Goal: Check status: Check status

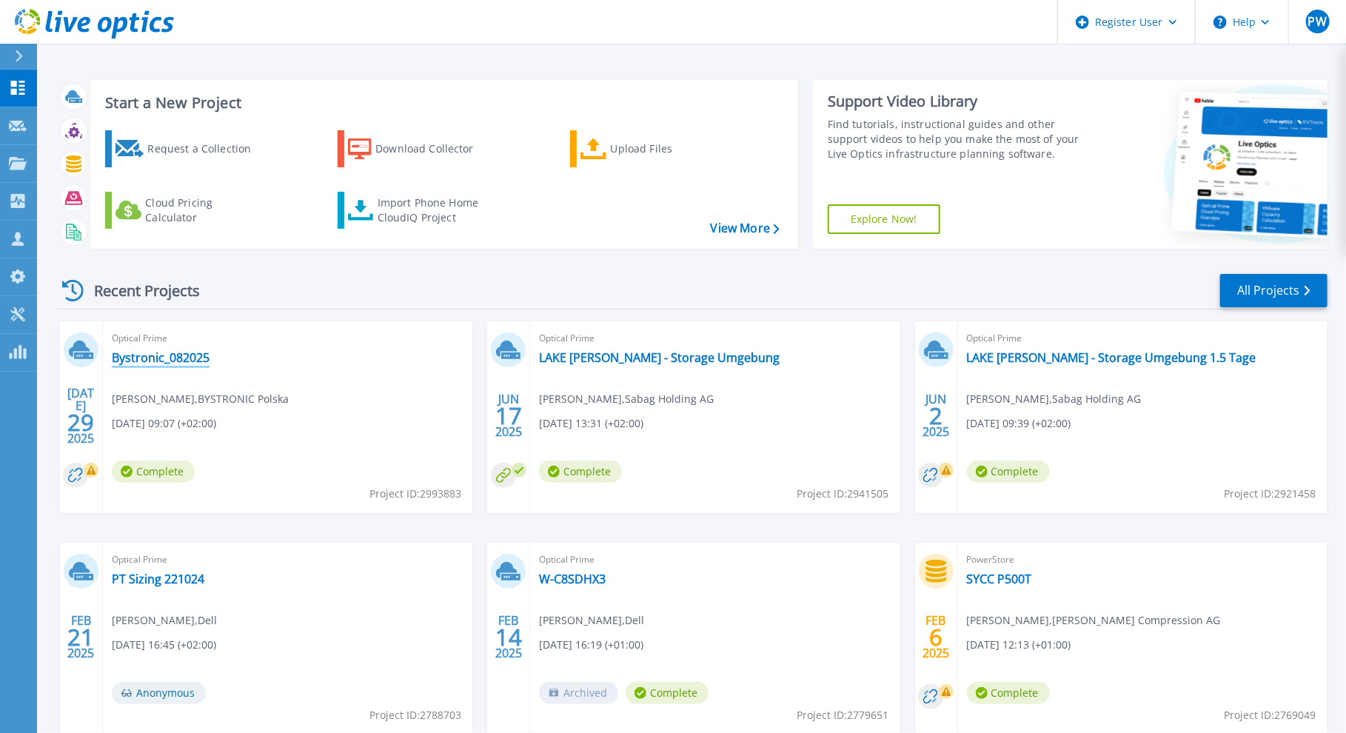
click at [175, 362] on link "Bystronic_082025" at bounding box center [161, 357] width 98 height 15
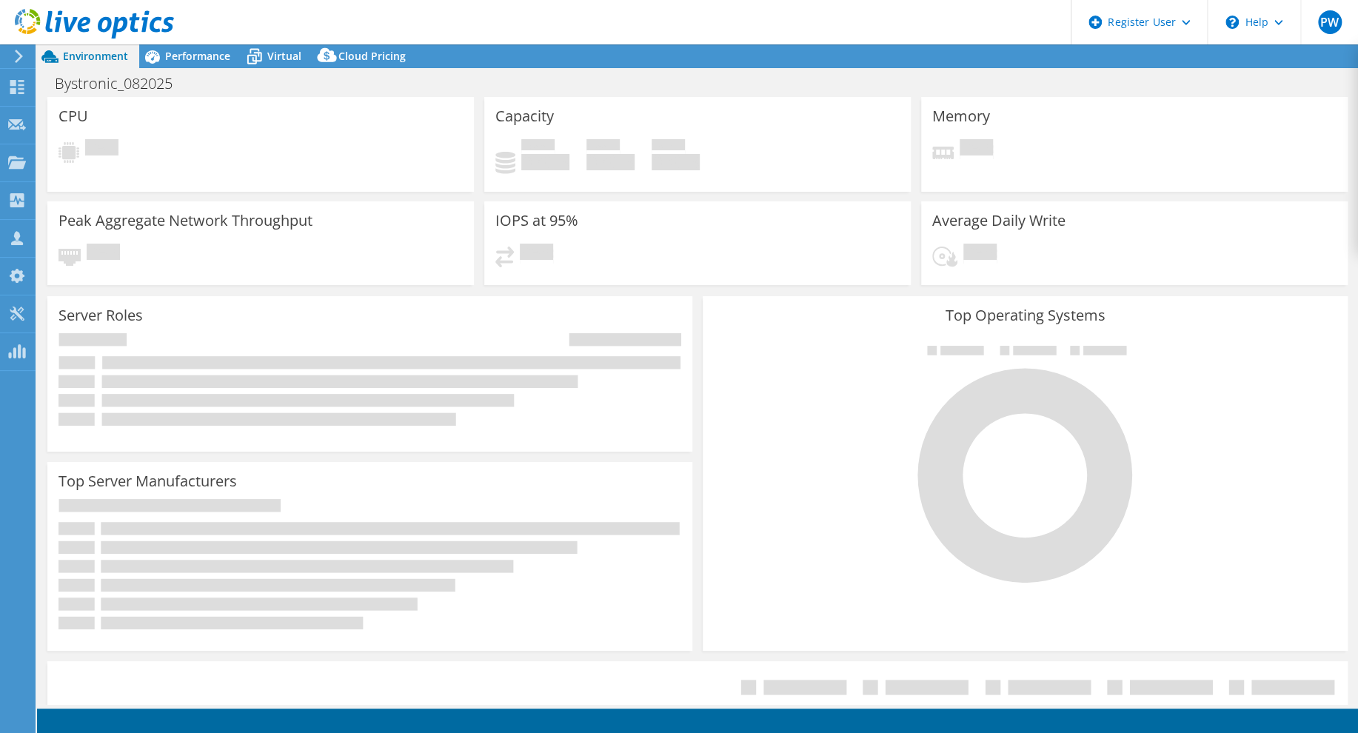
select select "EUFrankfurt"
select select "CHF"
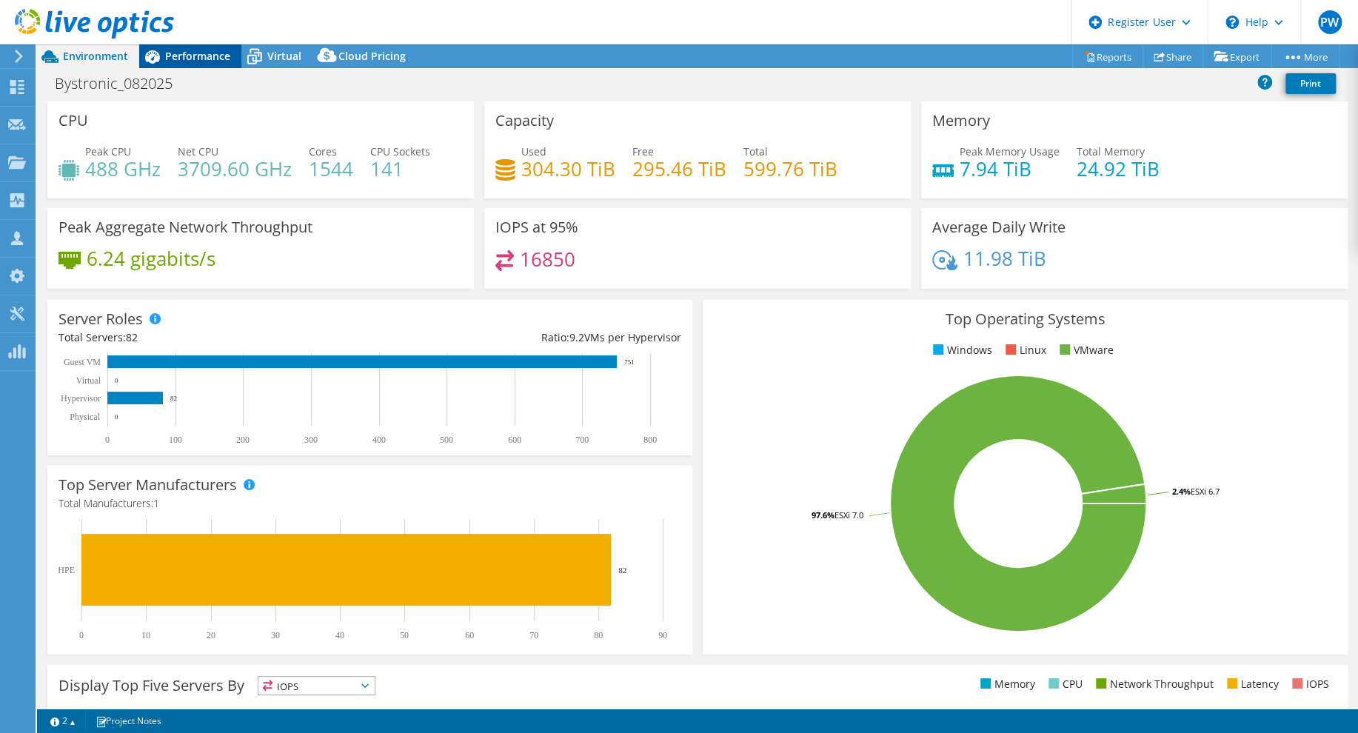
click at [195, 58] on span "Performance" at bounding box center [197, 56] width 65 height 14
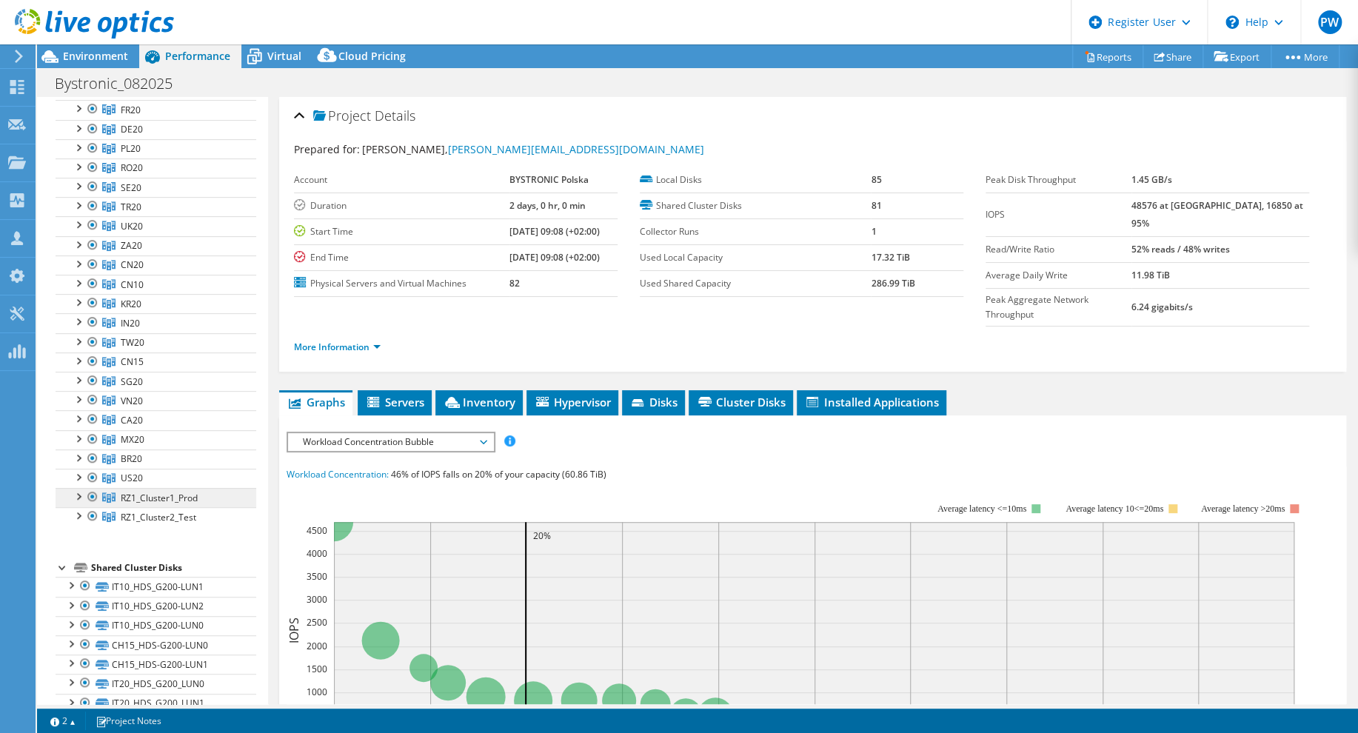
scroll to position [370, 0]
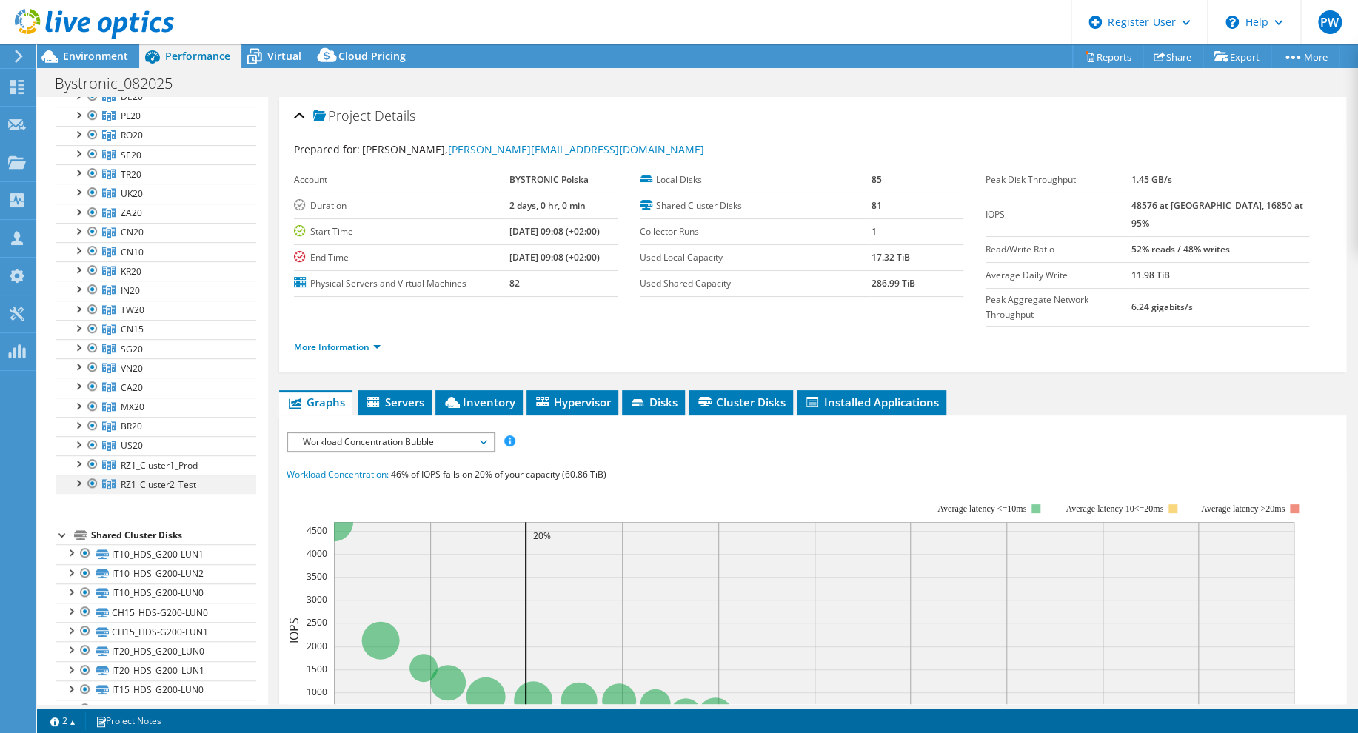
click at [81, 480] on div at bounding box center [77, 482] width 15 height 15
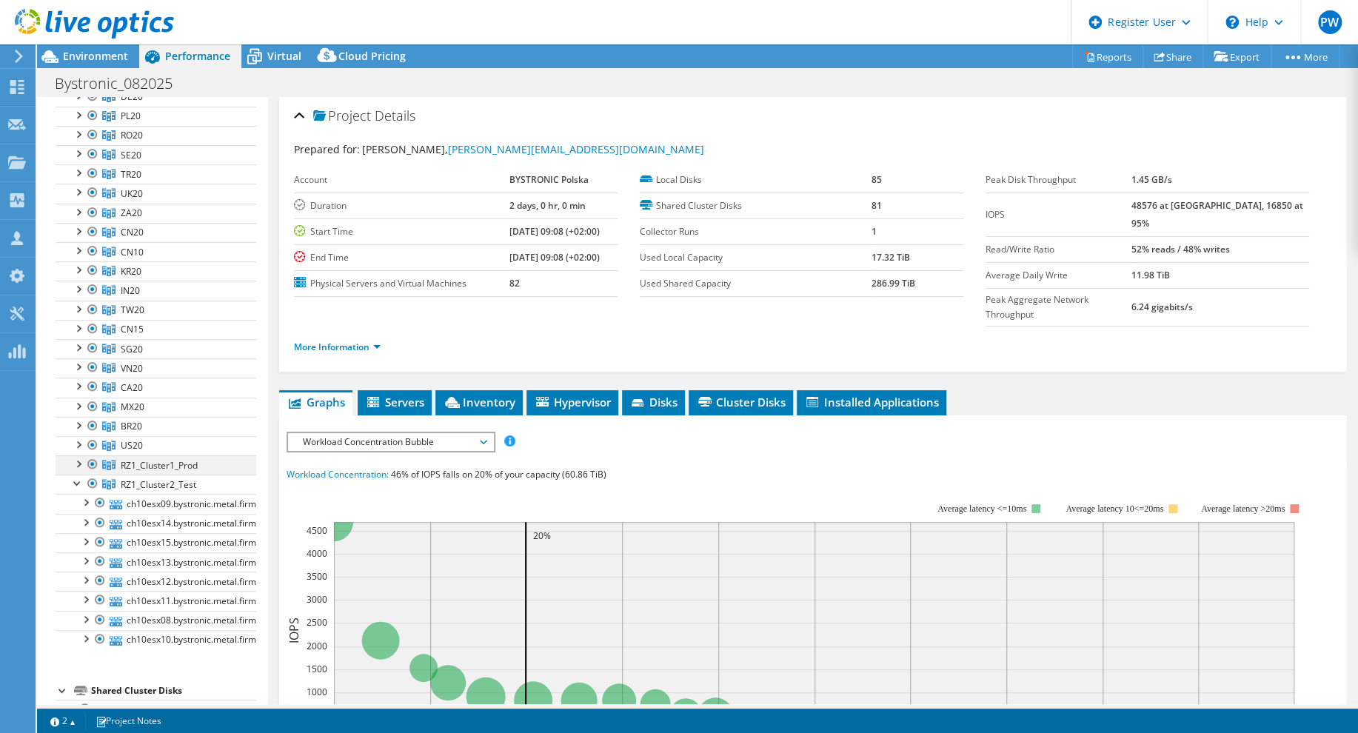
click at [77, 458] on div at bounding box center [77, 462] width 15 height 15
click at [91, 438] on div at bounding box center [92, 445] width 15 height 18
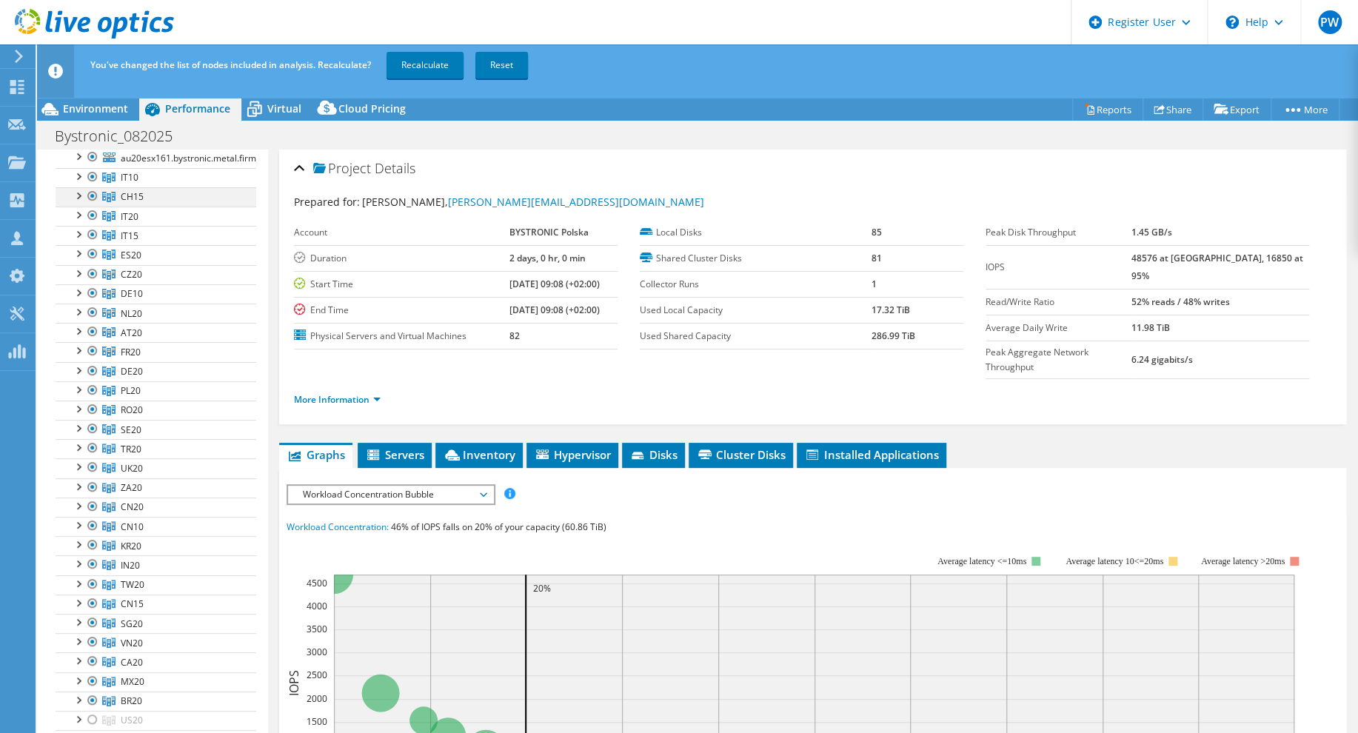
scroll to position [0, 0]
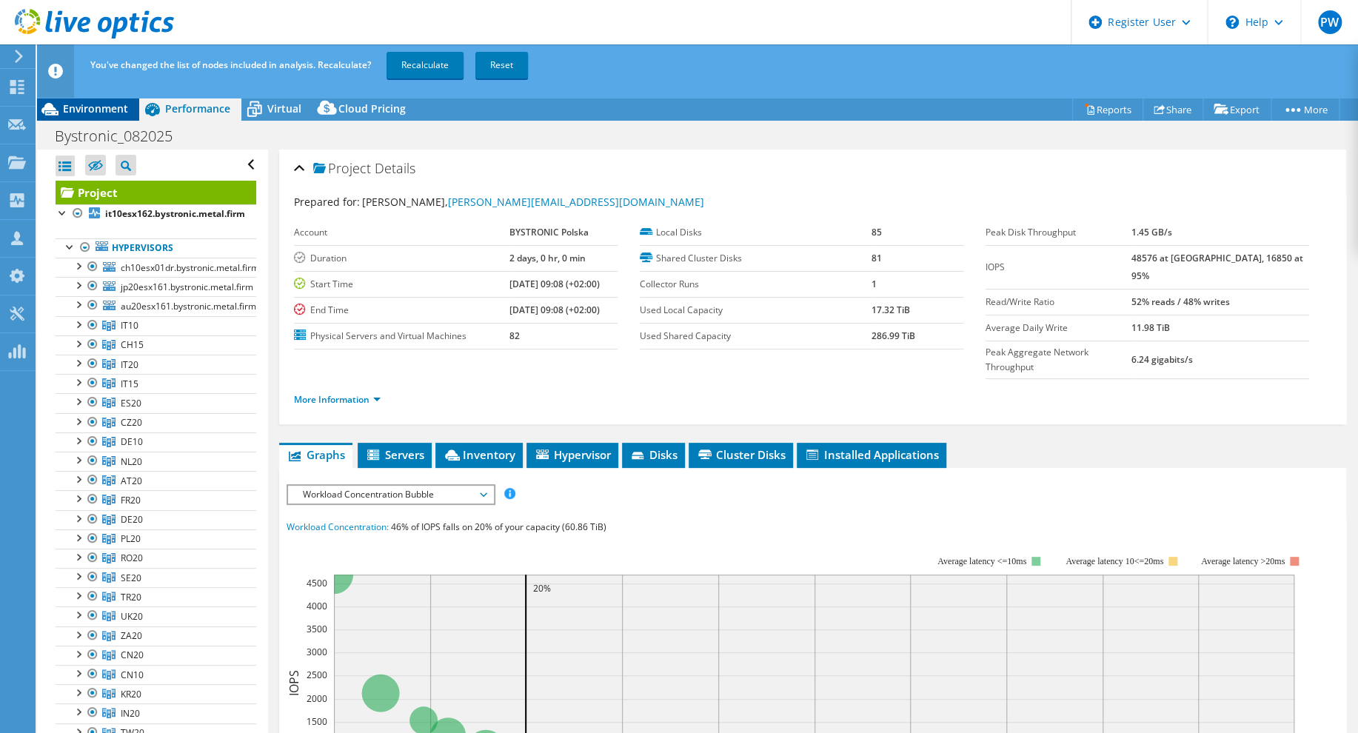
click at [82, 103] on span "Environment" at bounding box center [95, 108] width 65 height 14
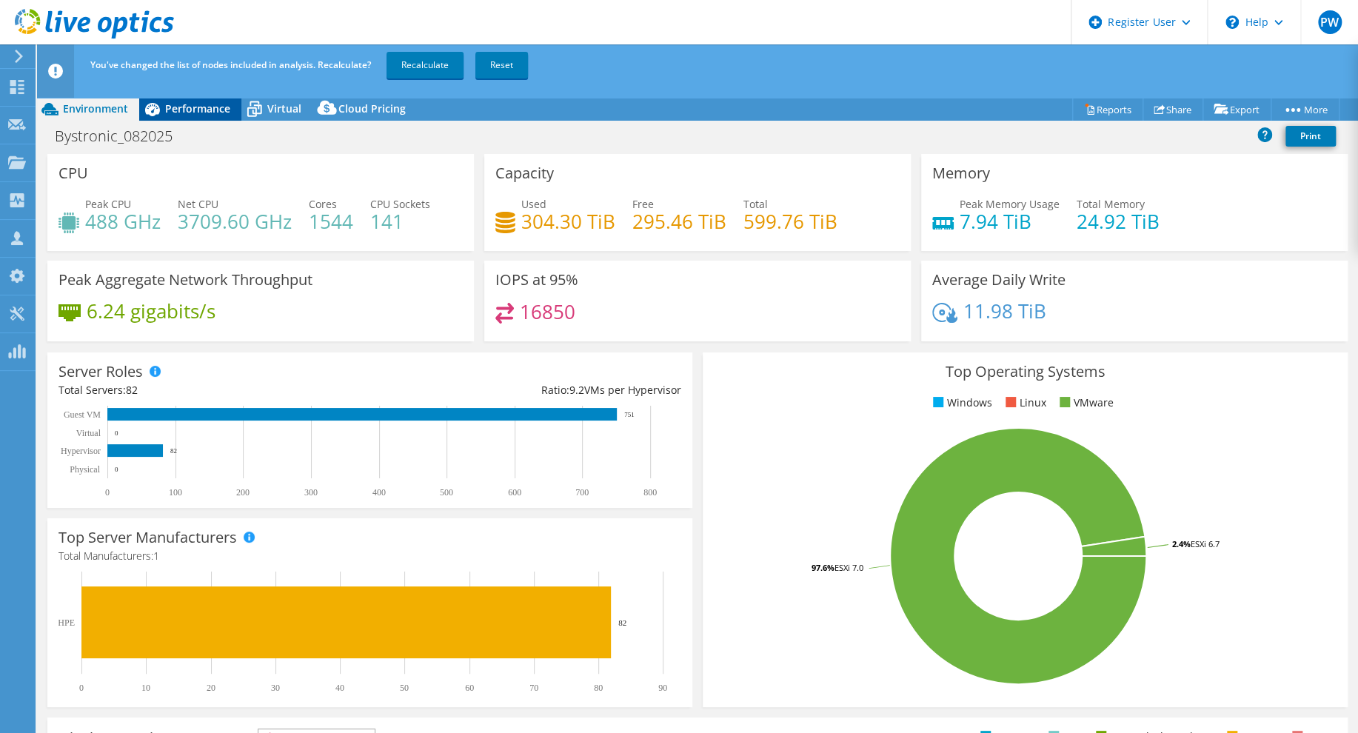
click at [194, 106] on span "Performance" at bounding box center [197, 108] width 65 height 14
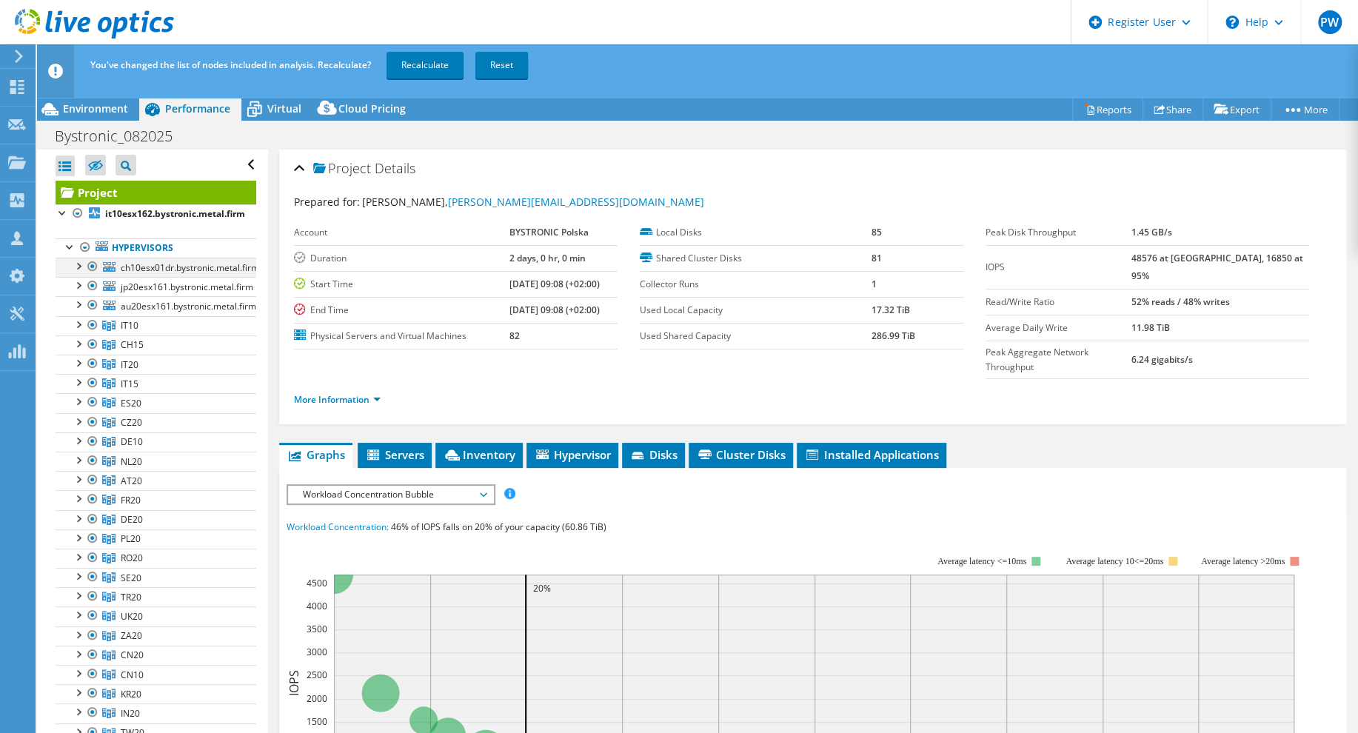
click at [78, 265] on div at bounding box center [77, 265] width 15 height 15
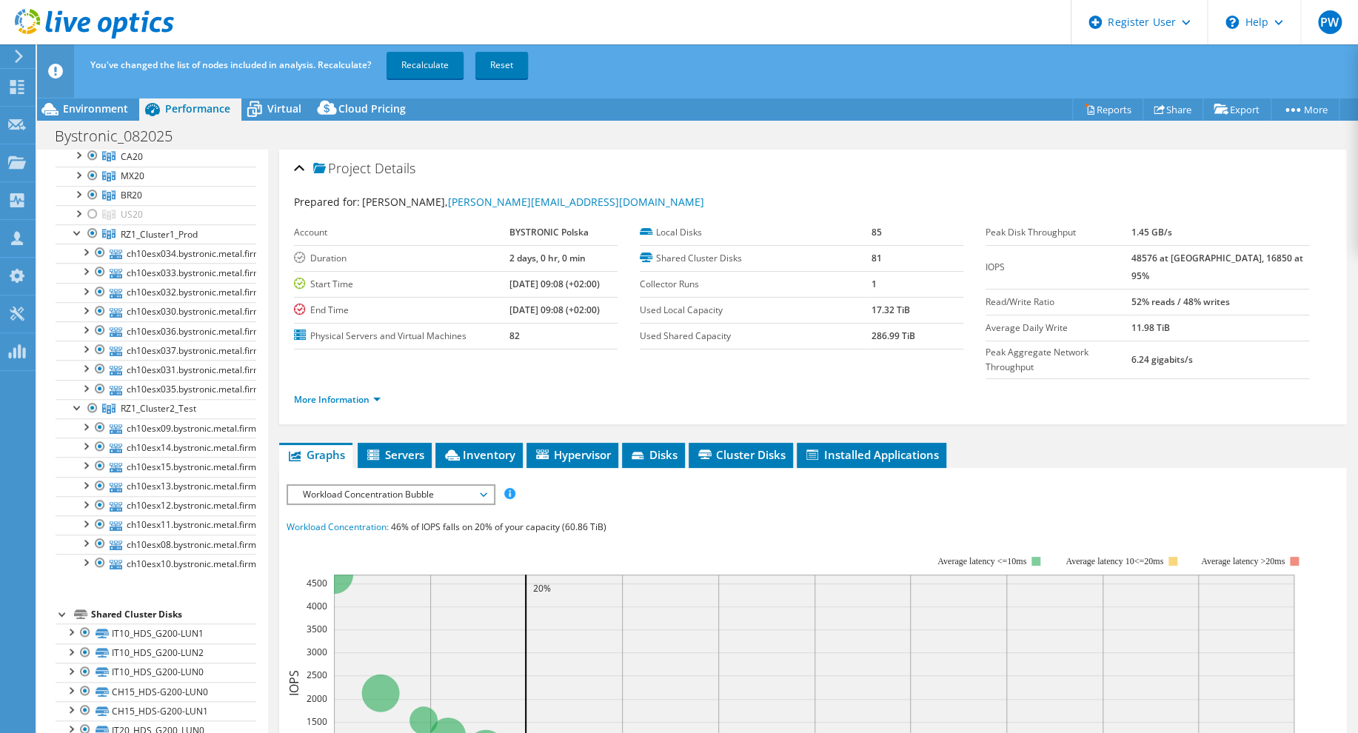
scroll to position [667, 0]
click at [89, 178] on div at bounding box center [92, 182] width 15 height 18
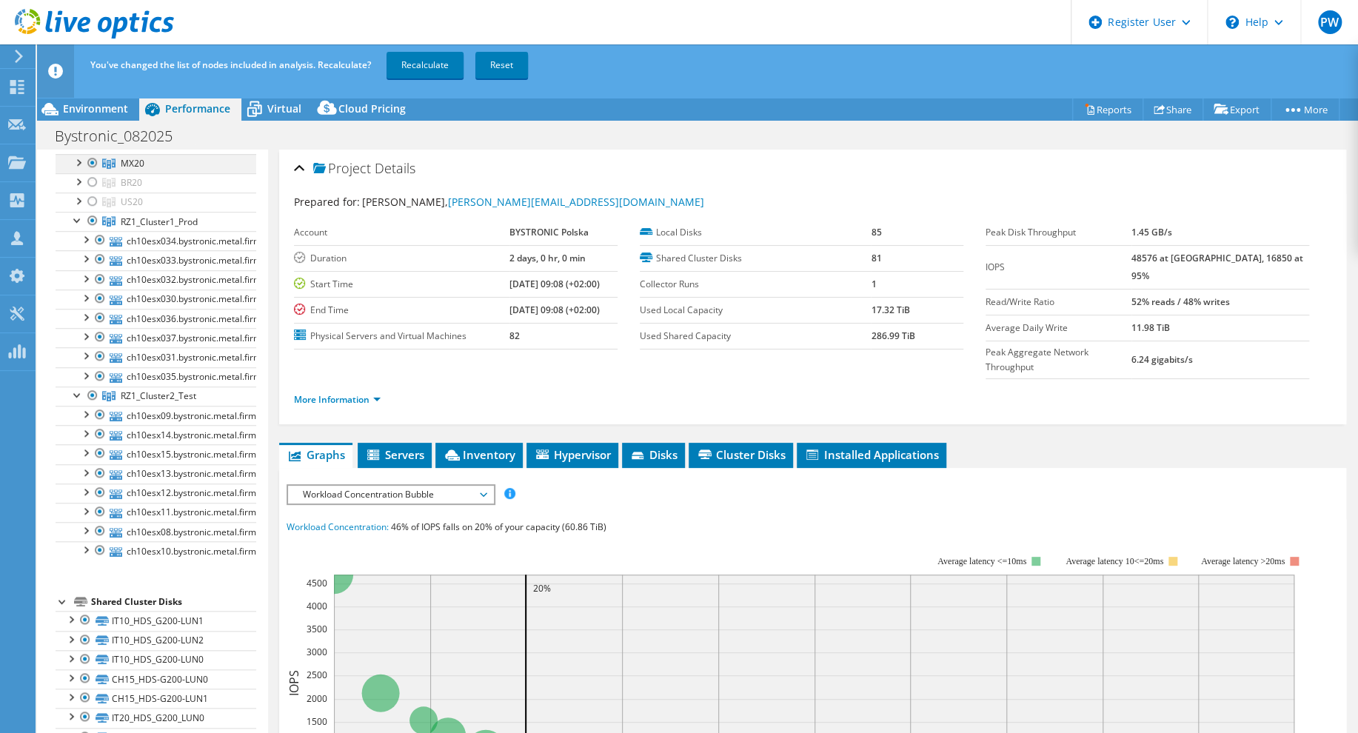
click at [92, 161] on div at bounding box center [92, 163] width 15 height 18
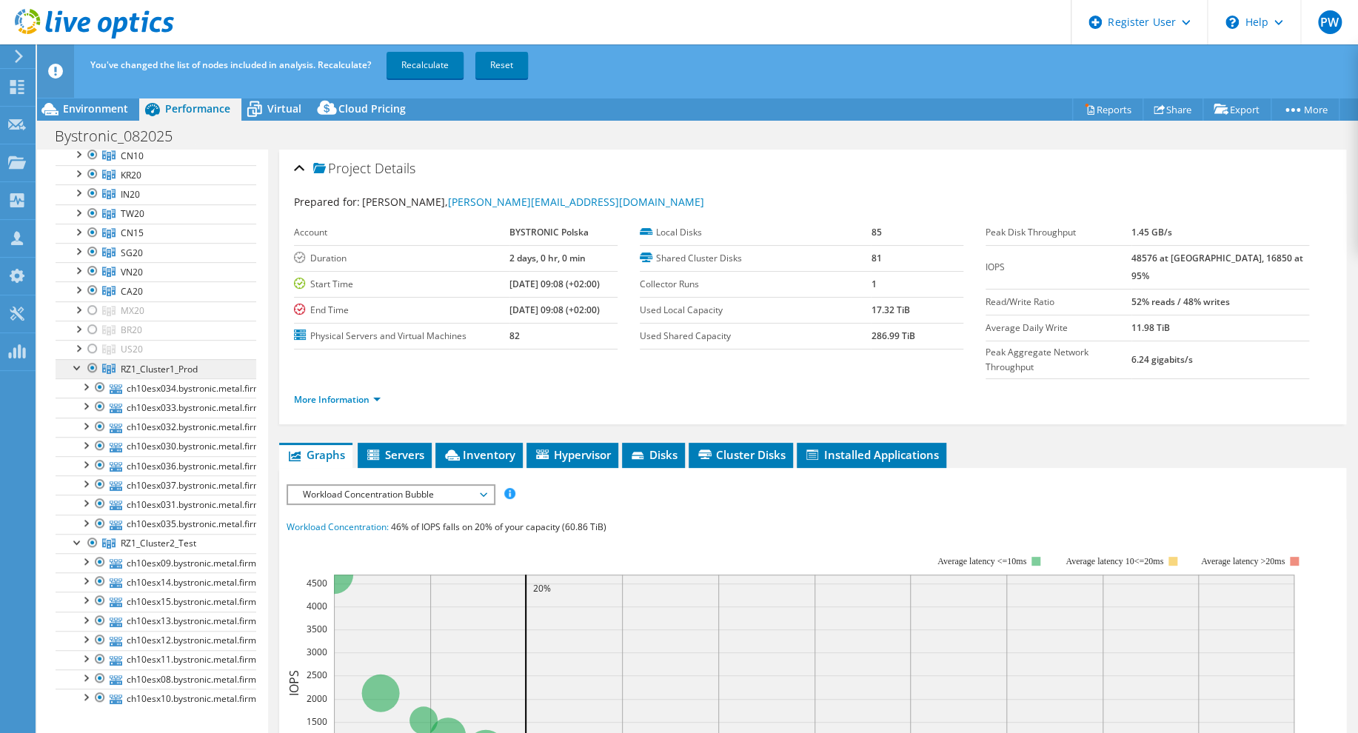
scroll to position [518, 0]
click at [92, 285] on div at bounding box center [92, 291] width 15 height 18
click at [92, 270] on div at bounding box center [92, 272] width 15 height 18
click at [92, 249] on div at bounding box center [92, 253] width 15 height 18
click at [92, 231] on div at bounding box center [92, 233] width 15 height 18
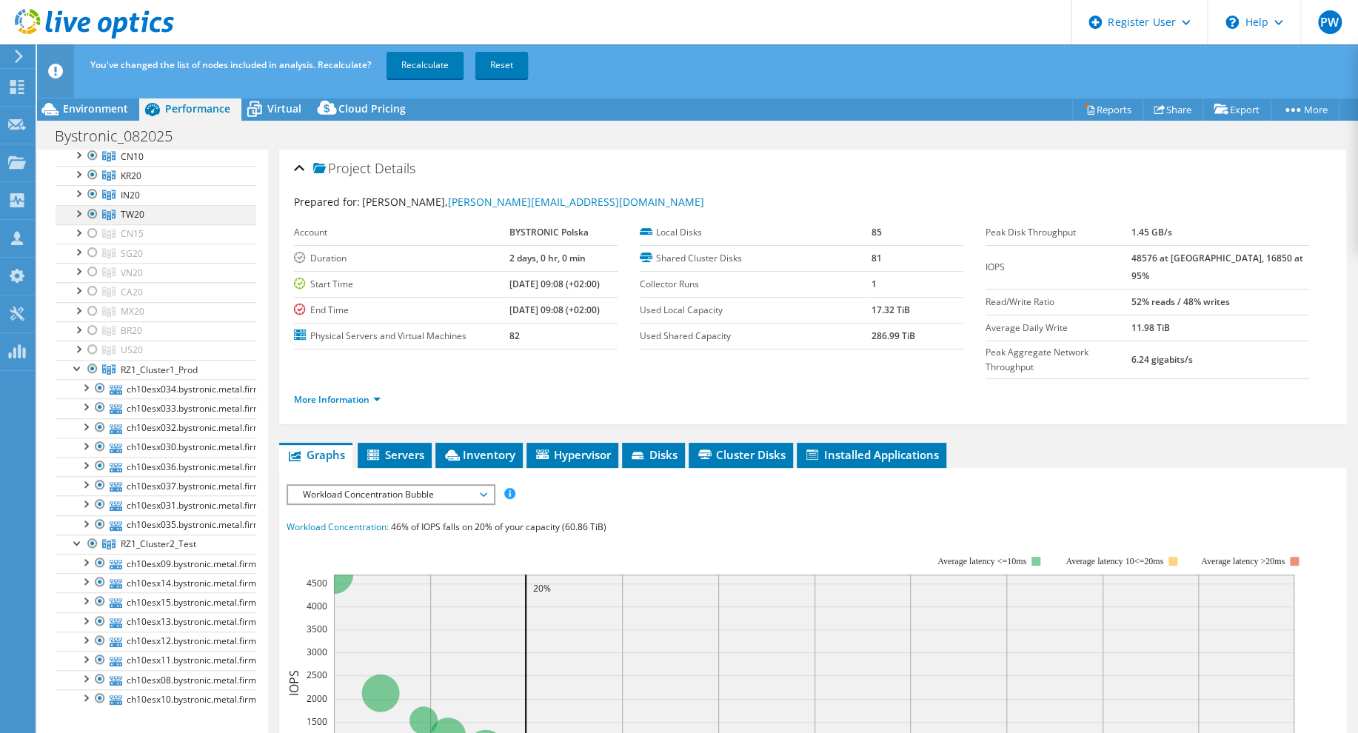
click at [92, 211] on div at bounding box center [92, 214] width 15 height 18
click at [92, 192] on div at bounding box center [92, 194] width 15 height 18
click at [92, 173] on div at bounding box center [92, 175] width 15 height 18
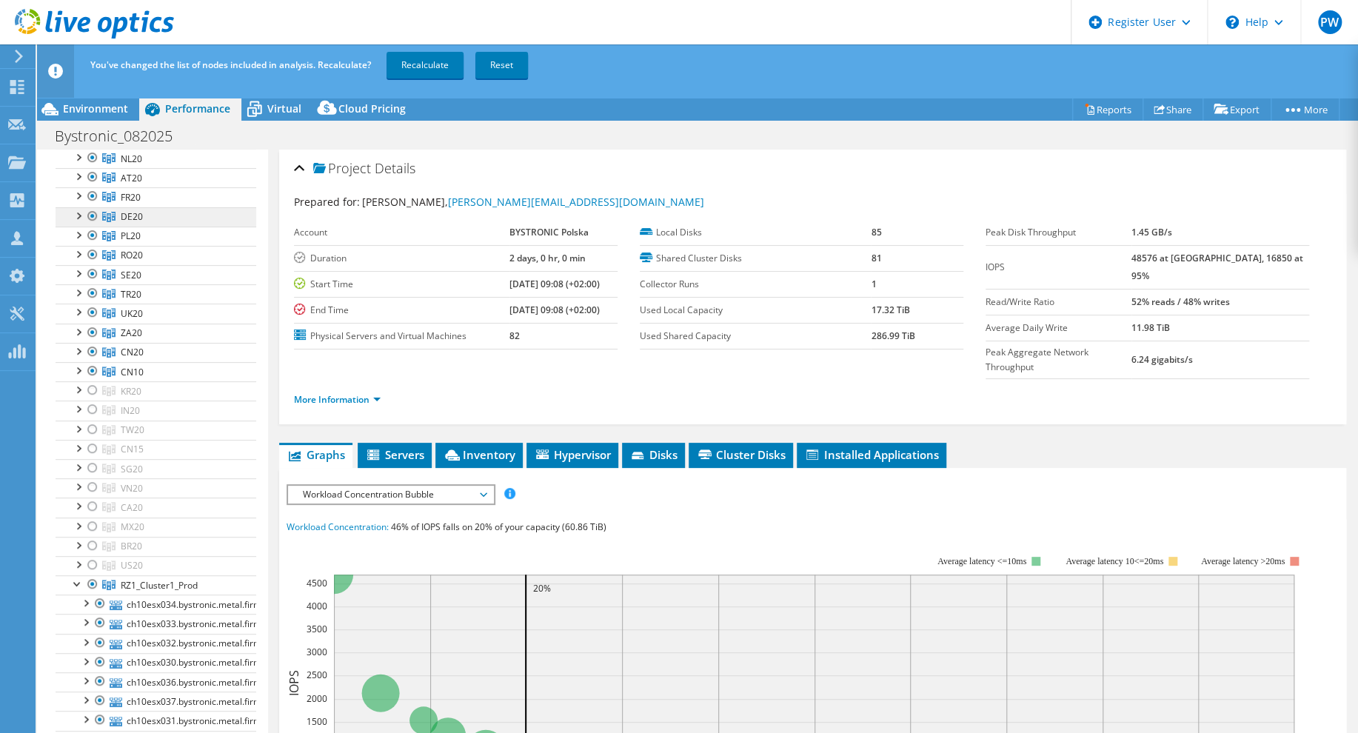
scroll to position [296, 0]
click at [92, 375] on div at bounding box center [92, 378] width 15 height 18
click at [89, 353] on div at bounding box center [92, 359] width 15 height 18
click at [90, 338] on div at bounding box center [92, 339] width 15 height 18
click at [92, 319] on div at bounding box center [92, 319] width 15 height 18
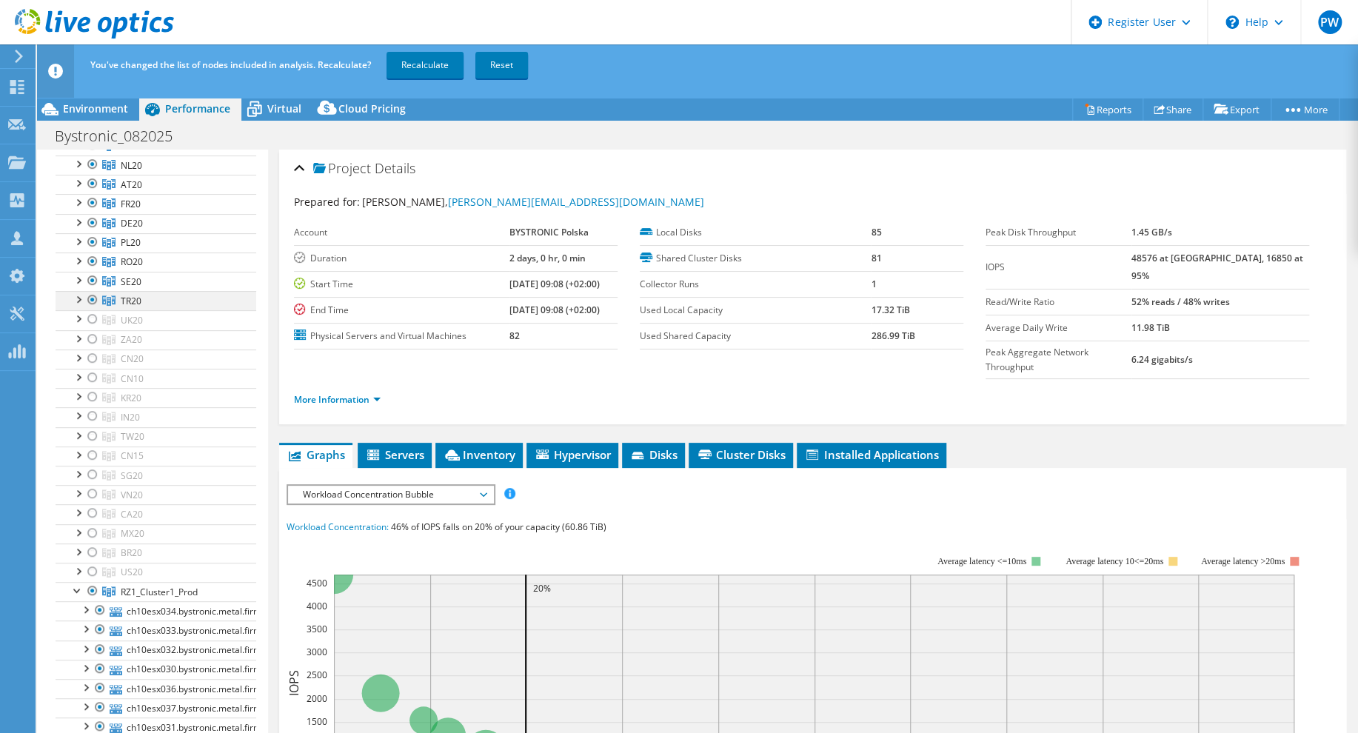
click at [88, 298] on div at bounding box center [92, 300] width 15 height 18
click at [92, 273] on div at bounding box center [92, 281] width 15 height 18
click at [93, 256] on div at bounding box center [92, 262] width 15 height 18
click at [90, 241] on div at bounding box center [92, 242] width 15 height 18
click at [92, 218] on div at bounding box center [92, 223] width 15 height 18
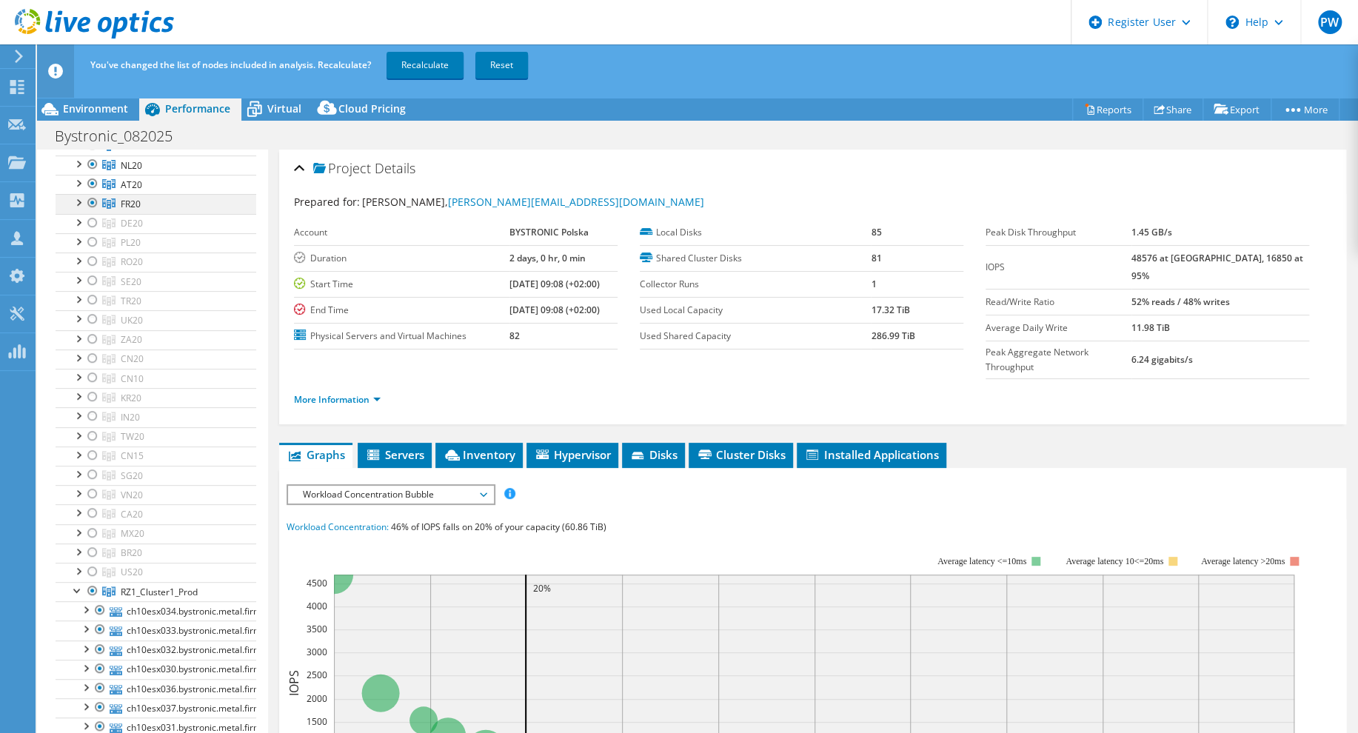
click at [92, 202] on div at bounding box center [92, 203] width 15 height 18
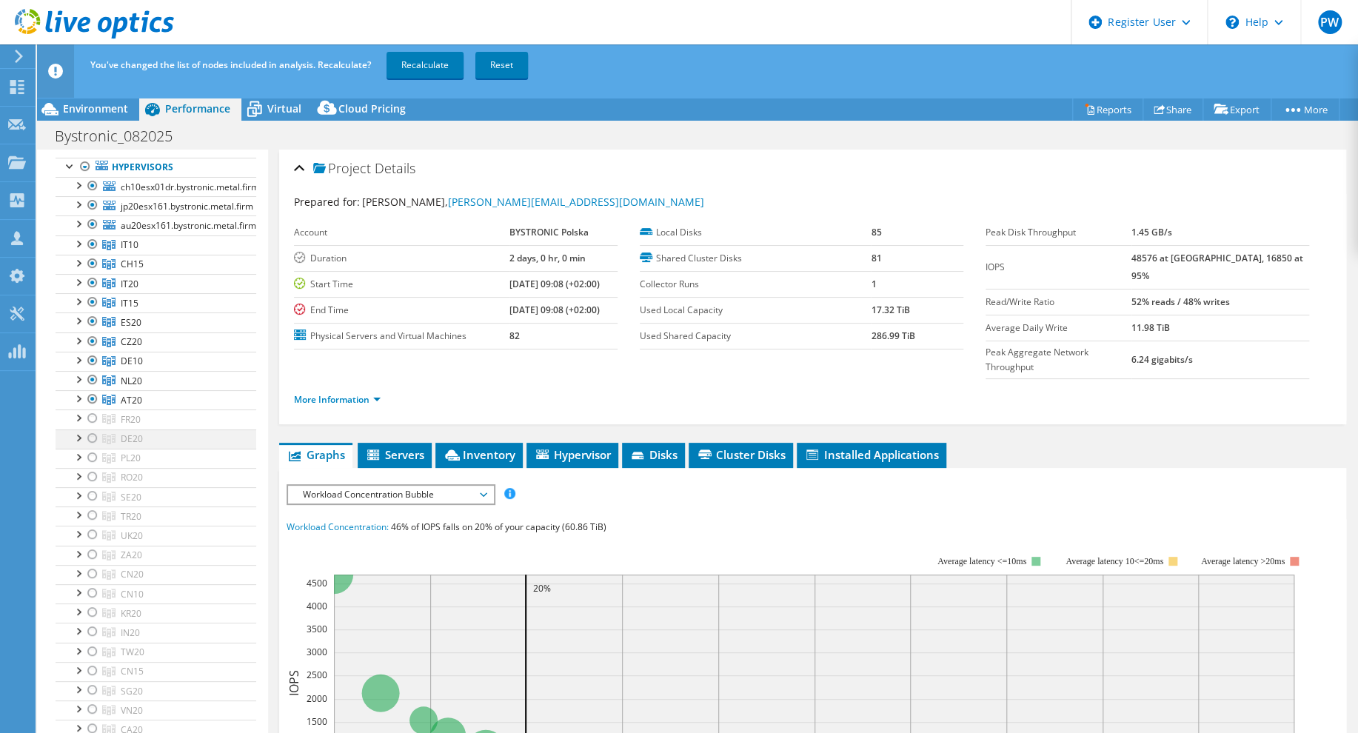
scroll to position [0, 0]
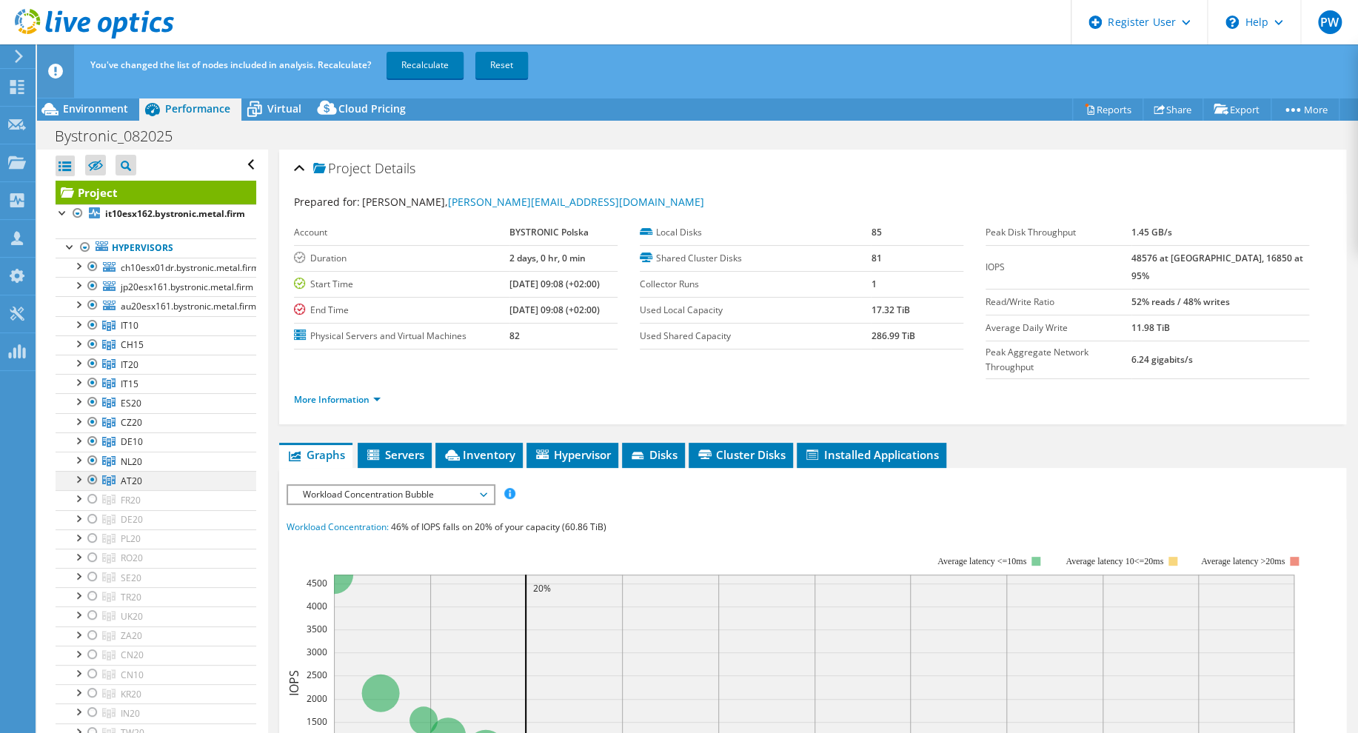
click at [91, 478] on div at bounding box center [92, 480] width 15 height 18
click at [90, 461] on div at bounding box center [92, 461] width 15 height 18
click at [90, 442] on div at bounding box center [92, 442] width 15 height 18
click at [90, 421] on div at bounding box center [92, 422] width 15 height 18
click at [90, 404] on div at bounding box center [92, 402] width 15 height 18
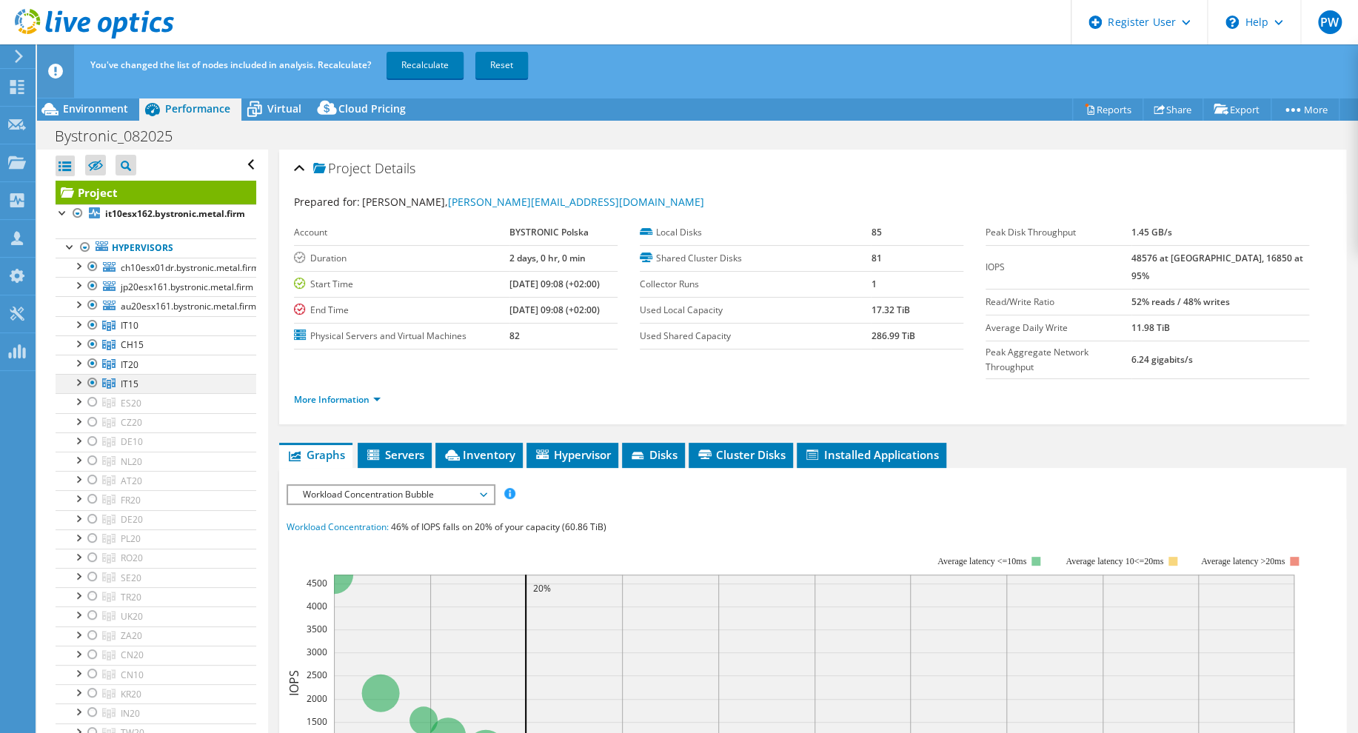
click at [91, 377] on div at bounding box center [92, 383] width 15 height 18
click at [92, 363] on div at bounding box center [92, 364] width 15 height 18
click at [91, 341] on div at bounding box center [92, 345] width 15 height 18
click at [92, 324] on div at bounding box center [92, 325] width 15 height 18
click at [86, 307] on div at bounding box center [92, 305] width 15 height 18
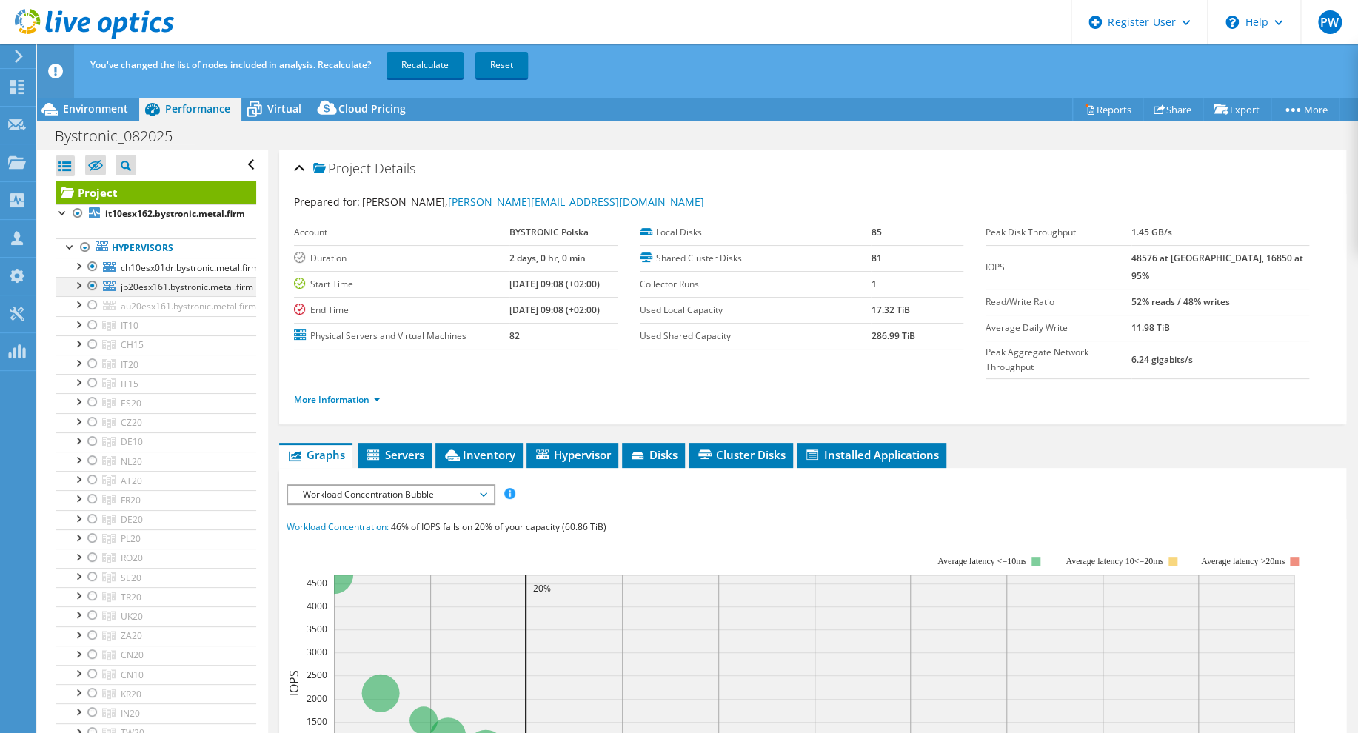
click at [89, 288] on div at bounding box center [92, 286] width 15 height 18
click at [433, 67] on link "Recalculate" at bounding box center [425, 65] width 77 height 27
click at [66, 247] on div at bounding box center [70, 245] width 15 height 15
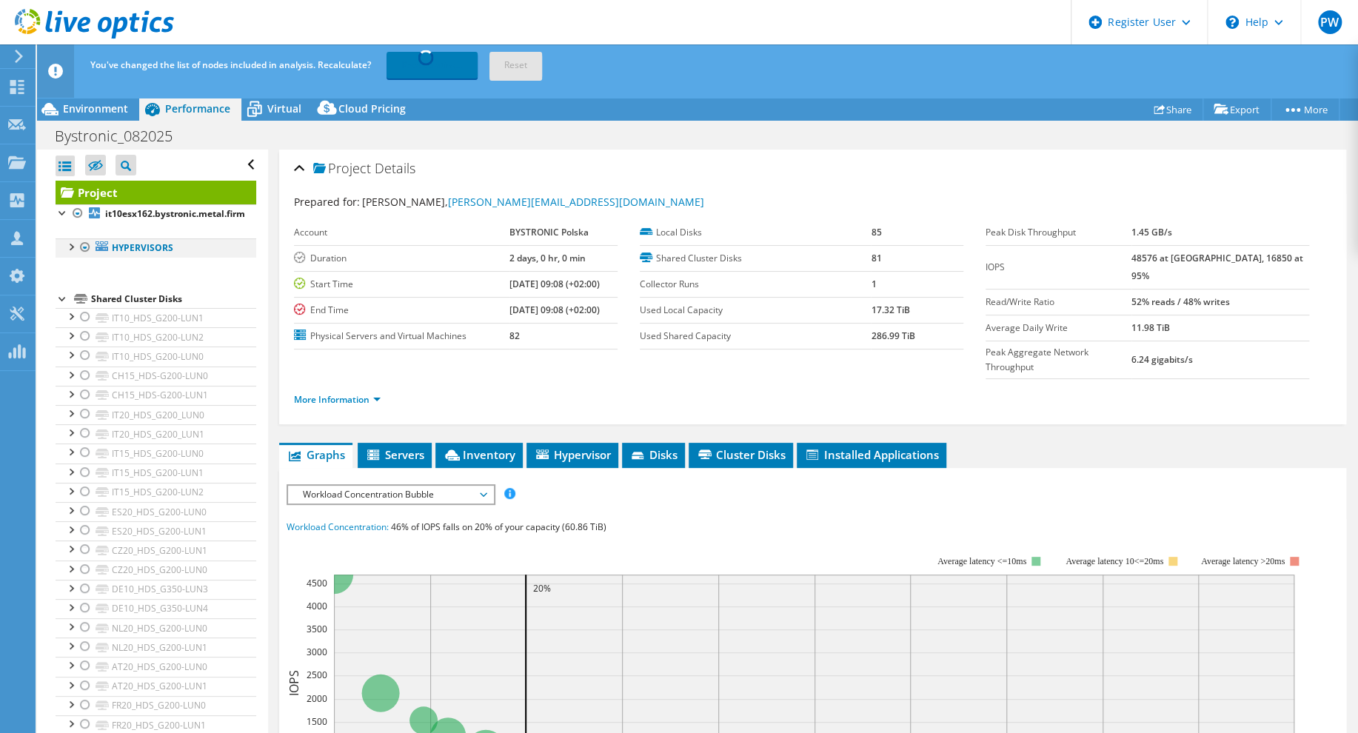
click at [66, 247] on div at bounding box center [70, 245] width 15 height 15
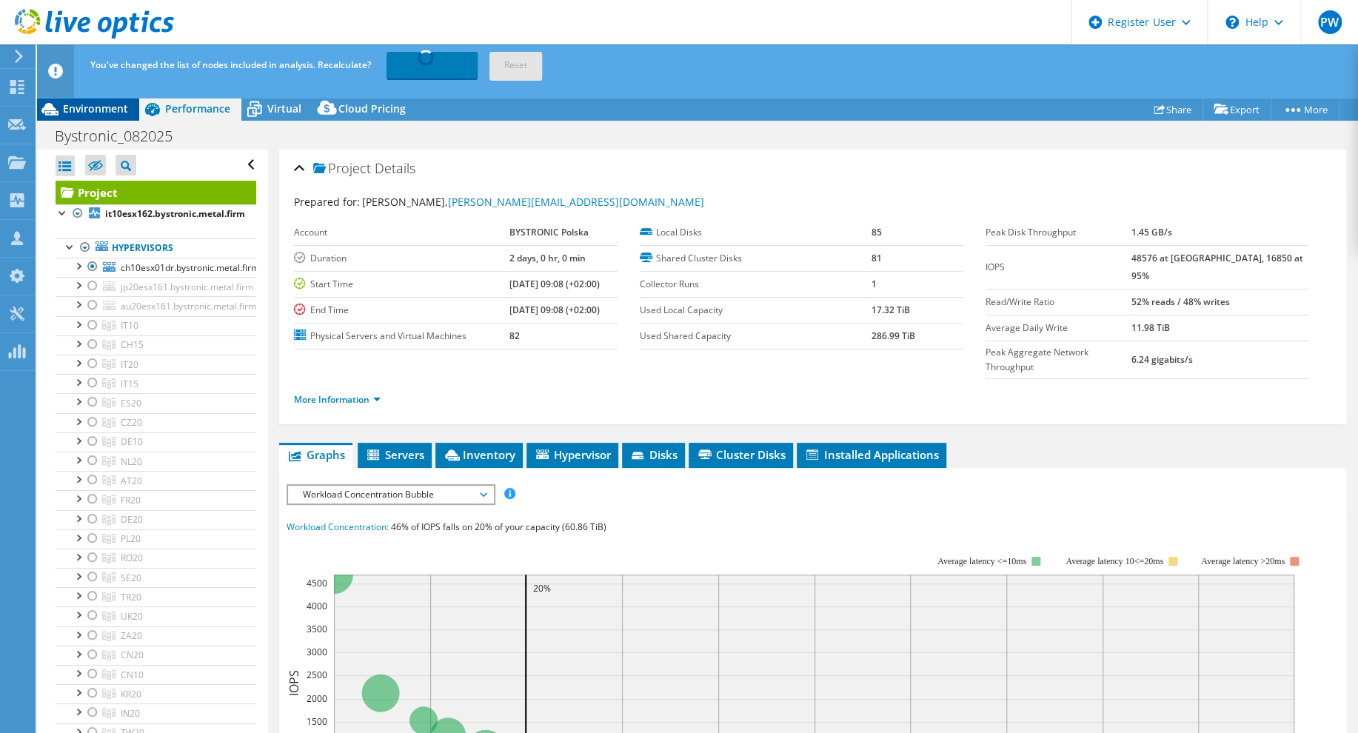
click at [77, 107] on span "Environment" at bounding box center [95, 108] width 65 height 14
